Goal: Task Accomplishment & Management: Use online tool/utility

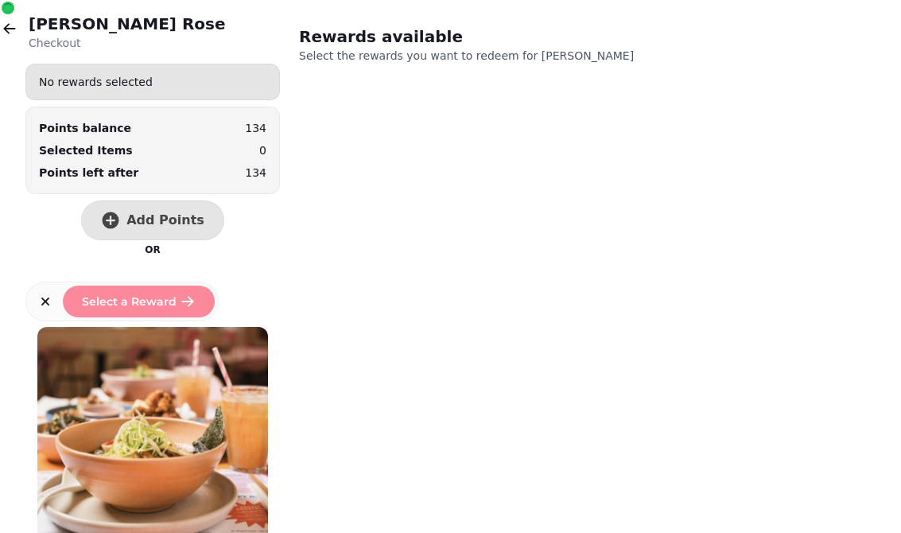
click at [18, 28] on button "button" at bounding box center [10, 29] width 32 height 32
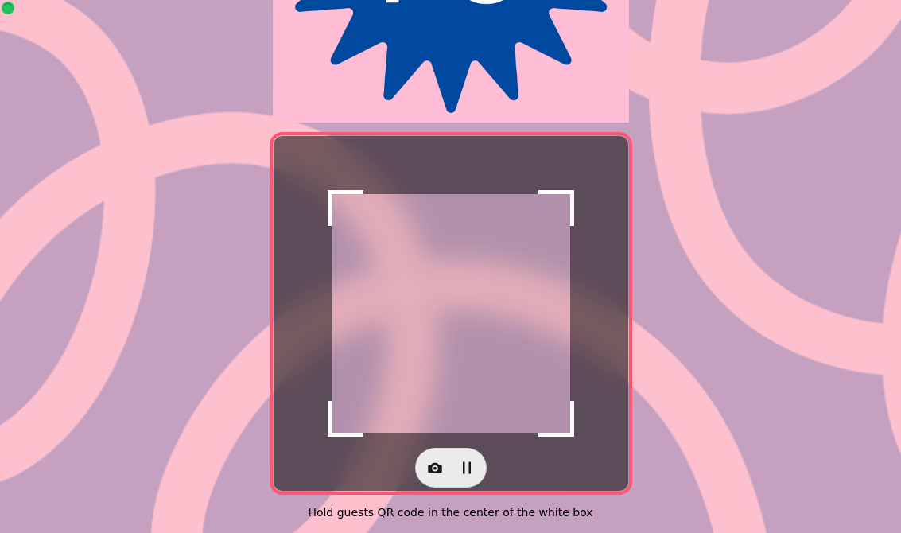
scroll to position [301, 0]
click at [434, 461] on icon "button" at bounding box center [435, 468] width 16 height 16
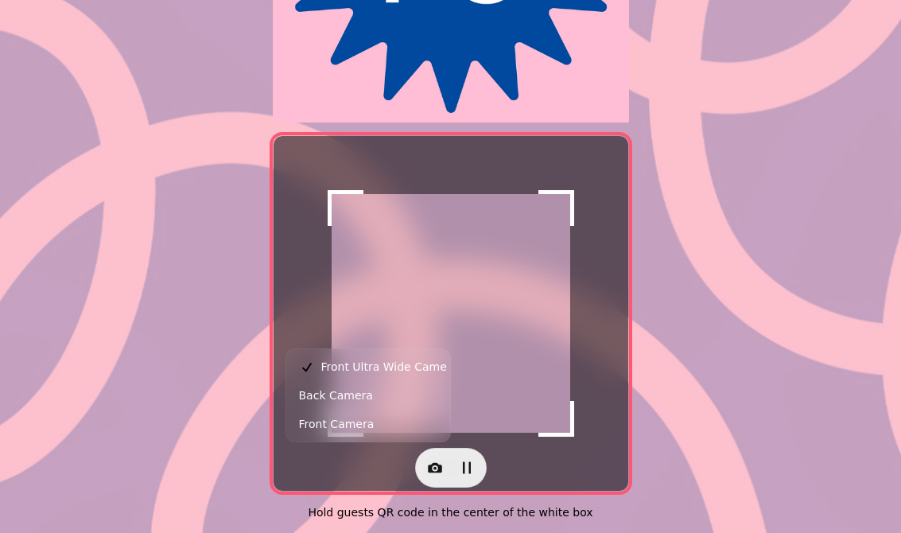
click at [387, 399] on button "Back Camera" at bounding box center [368, 395] width 157 height 29
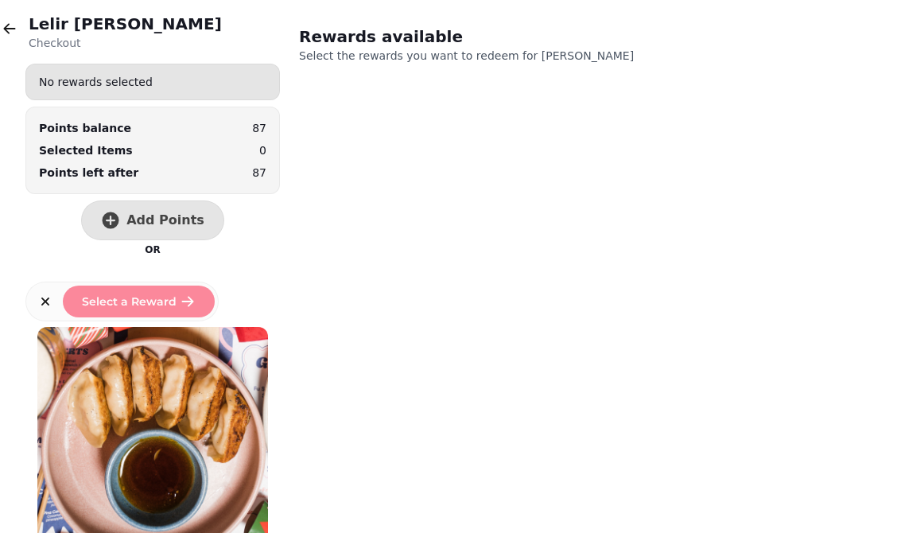
click at [156, 231] on button "Add Points" at bounding box center [152, 220] width 143 height 40
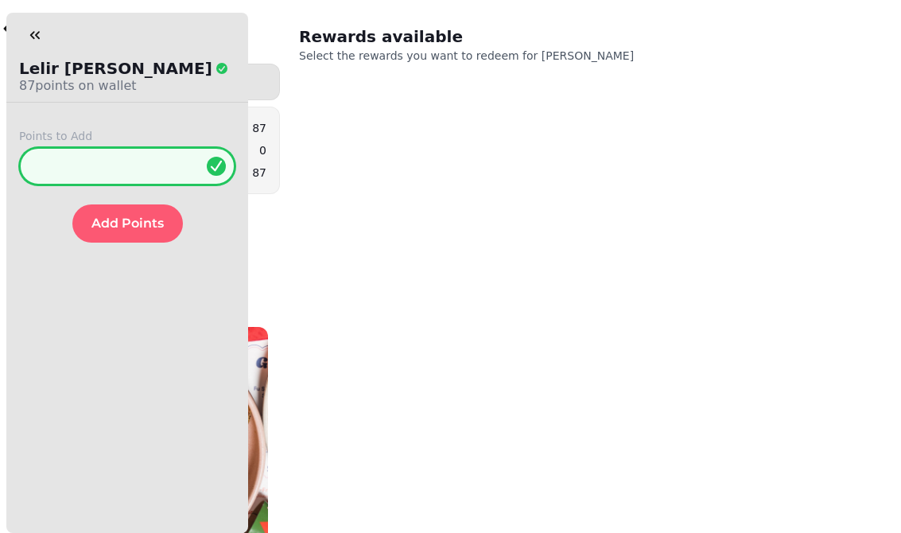
click at [169, 161] on input "*" at bounding box center [127, 166] width 216 height 38
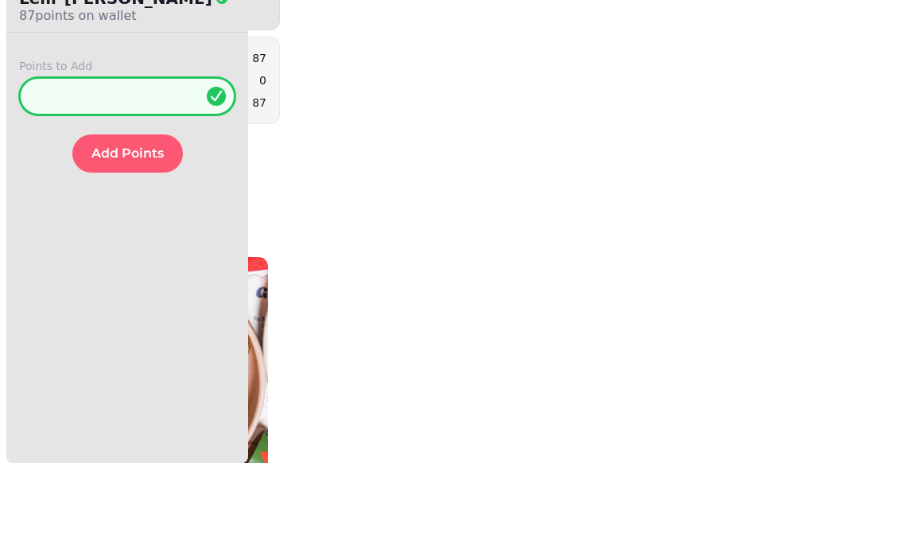
type input "**"
click at [151, 217] on span "Add Points" at bounding box center [127, 223] width 72 height 13
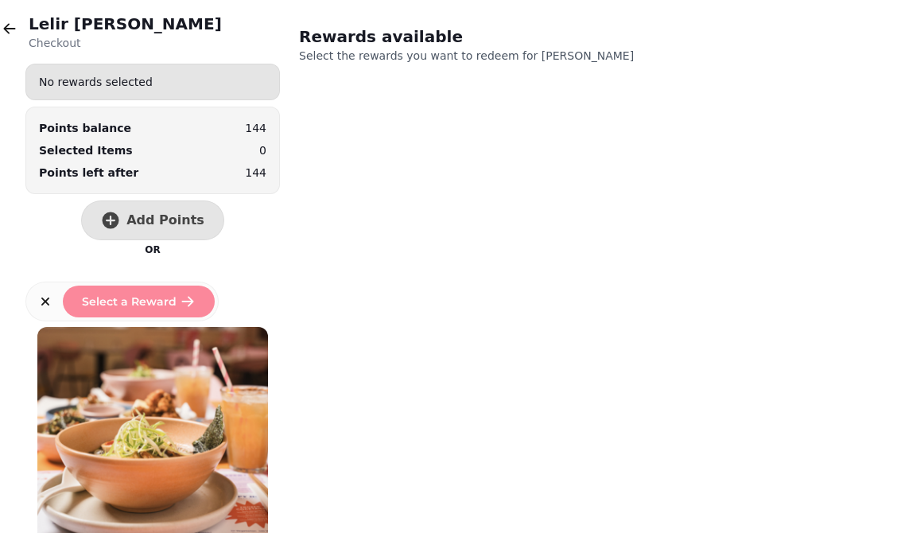
click at [7, 40] on button "button" at bounding box center [10, 29] width 32 height 32
